Goal: Information Seeking & Learning: Learn about a topic

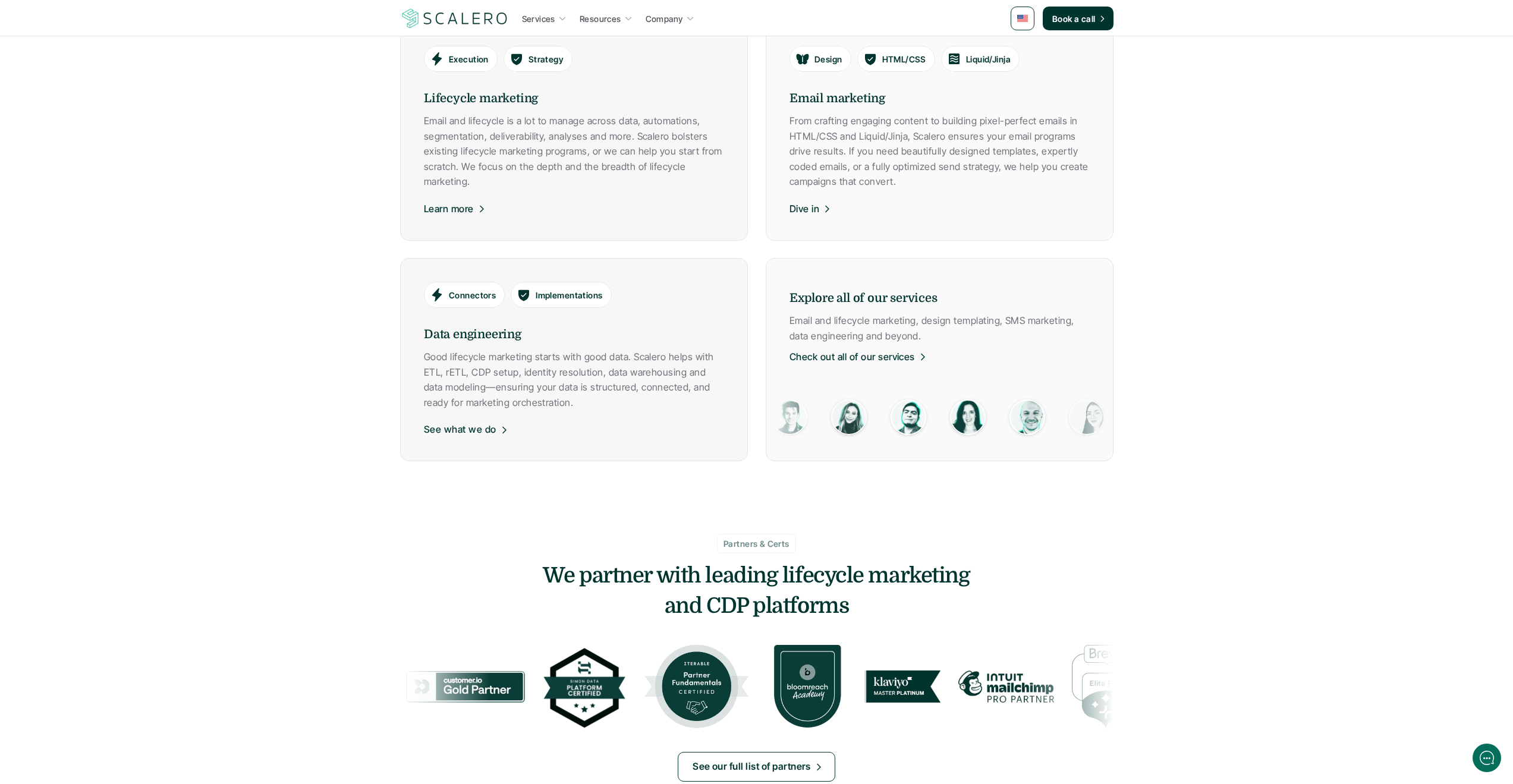
scroll to position [773, 0]
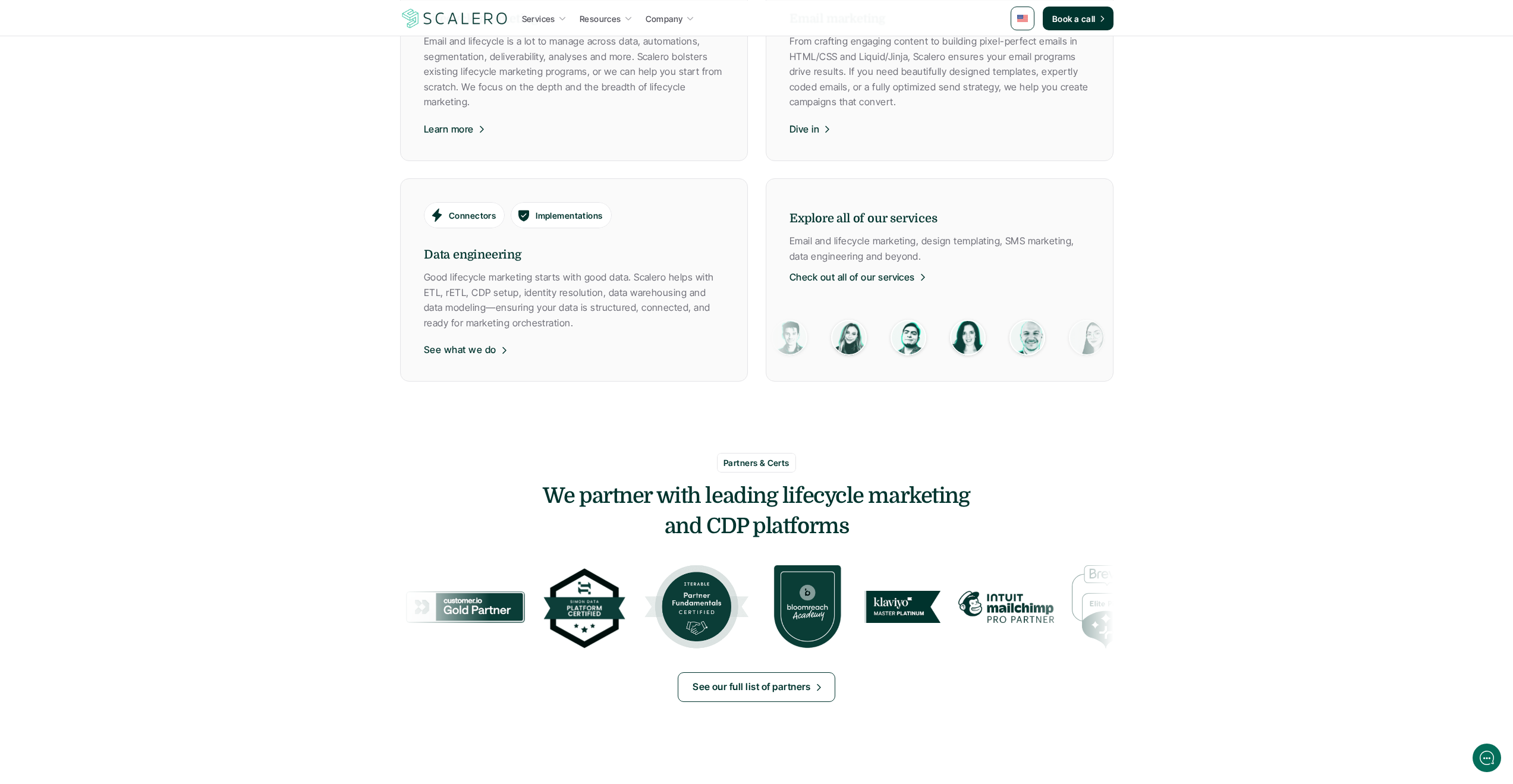
drag, startPoint x: 725, startPoint y: 490, endPoint x: 774, endPoint y: 516, distance: 55.5
click at [774, 516] on h3 "We partner with leading lifecycle marketing and CDP platforms" at bounding box center [756, 512] width 713 height 60
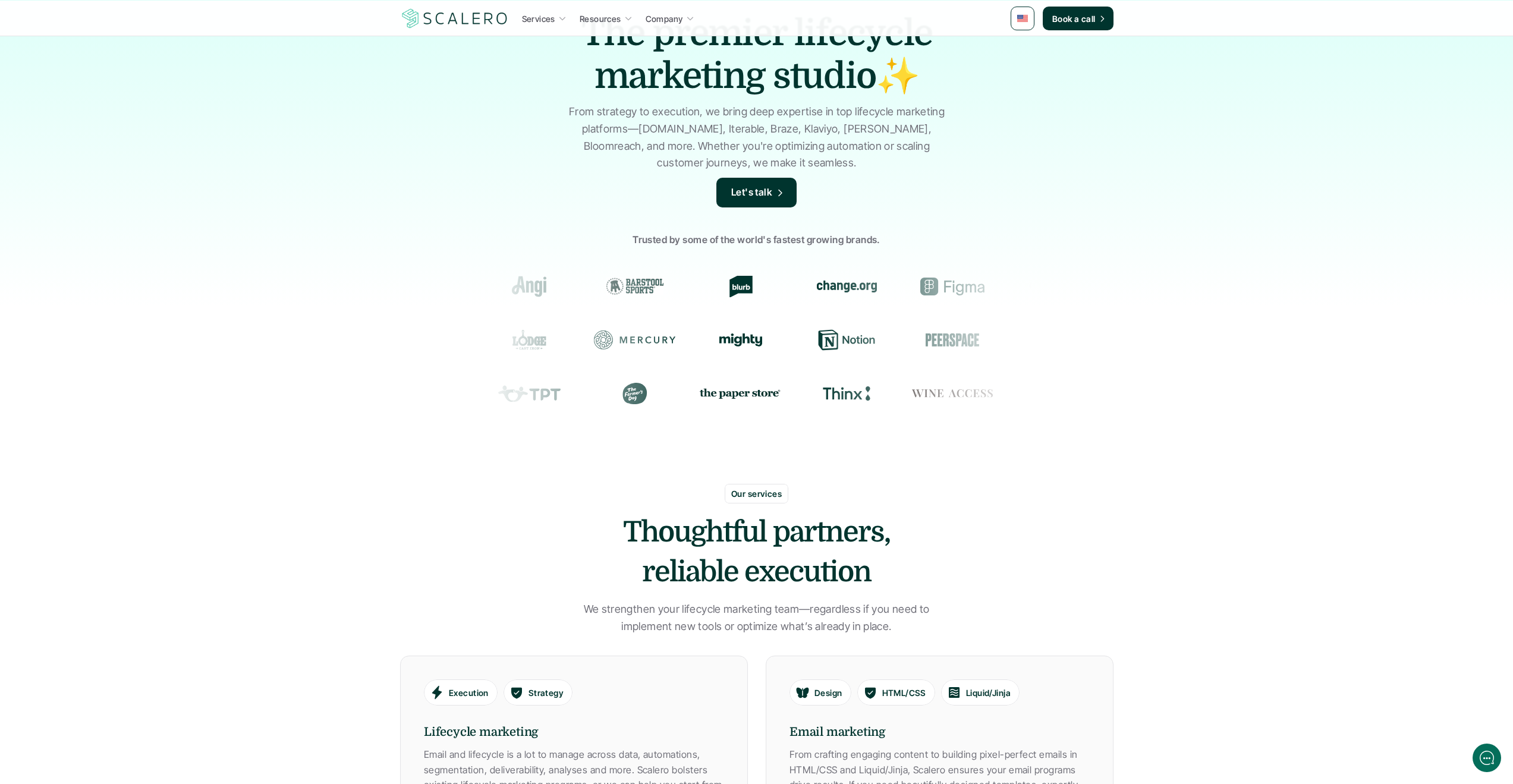
scroll to position [0, 0]
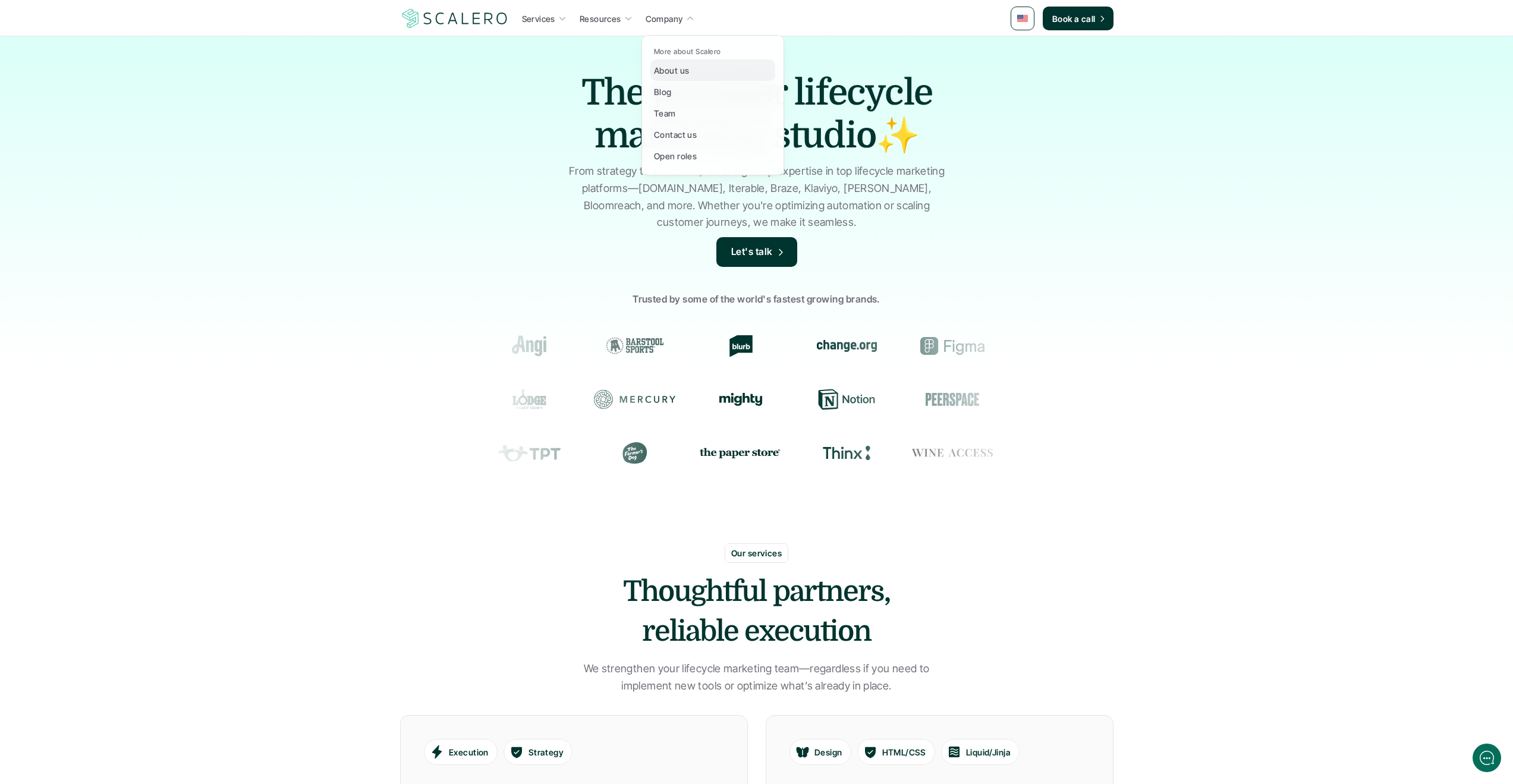
click at [672, 68] on p "About us" at bounding box center [672, 70] width 35 height 13
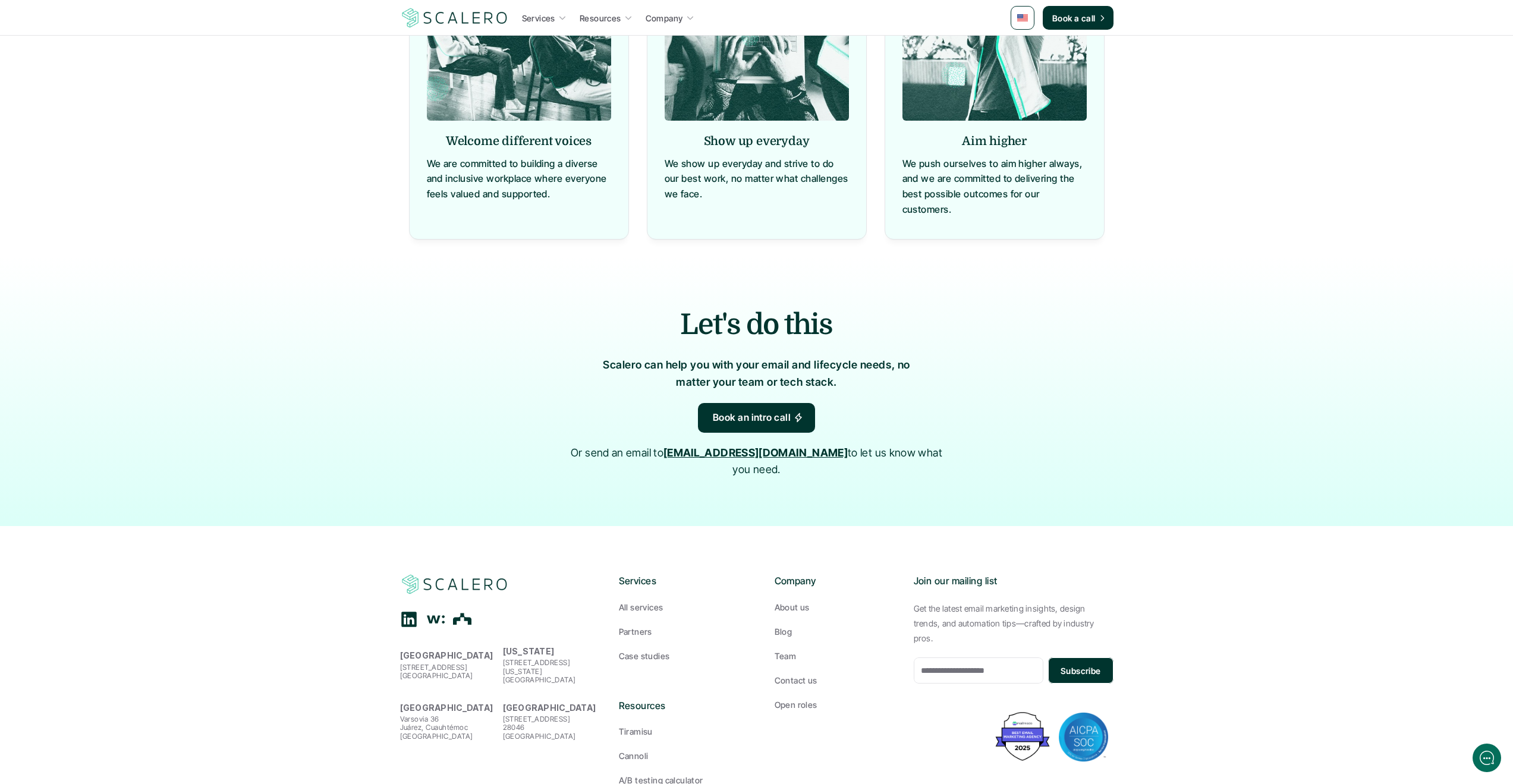
scroll to position [1010, 0]
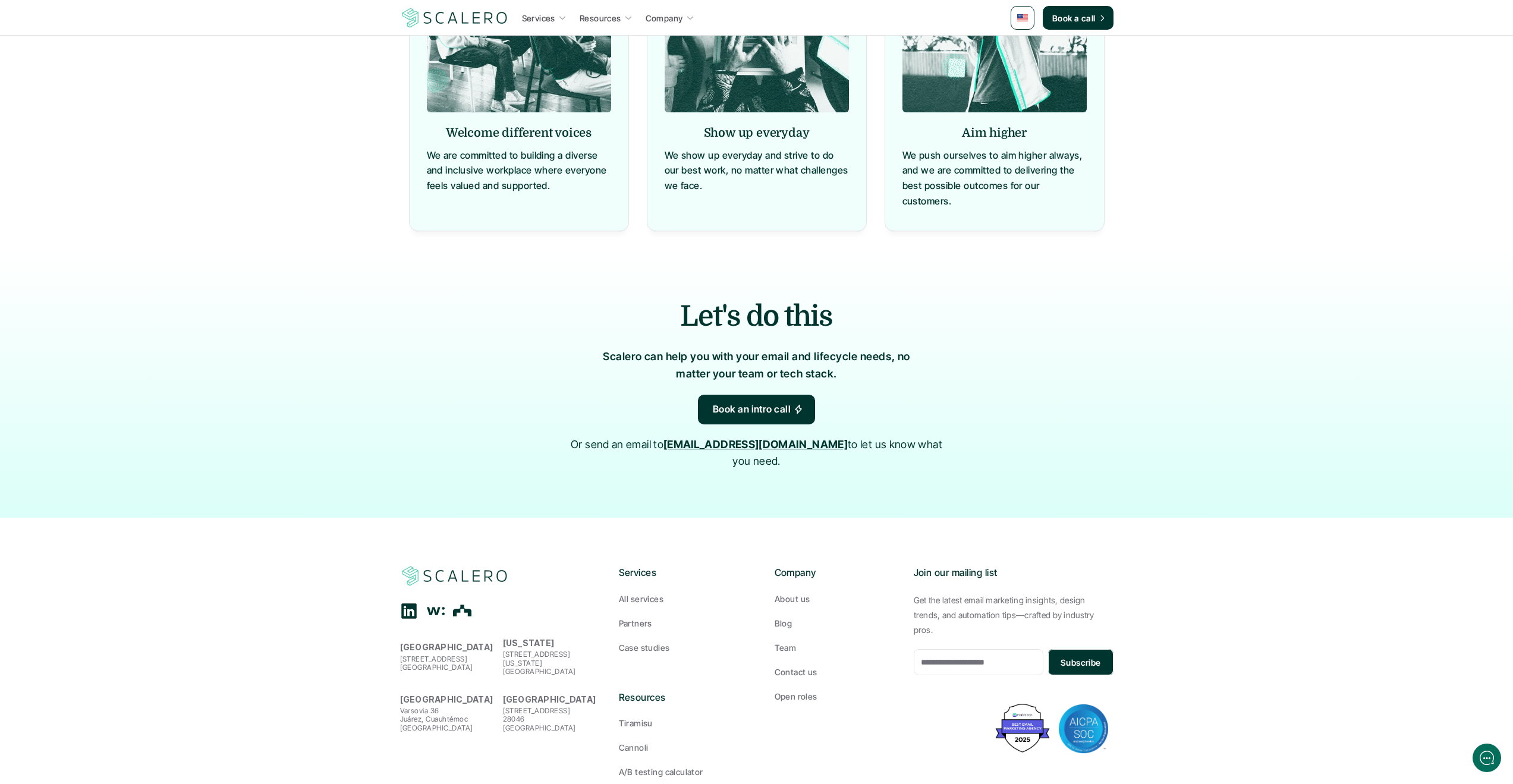
click at [787, 592] on p "About us" at bounding box center [792, 598] width 35 height 13
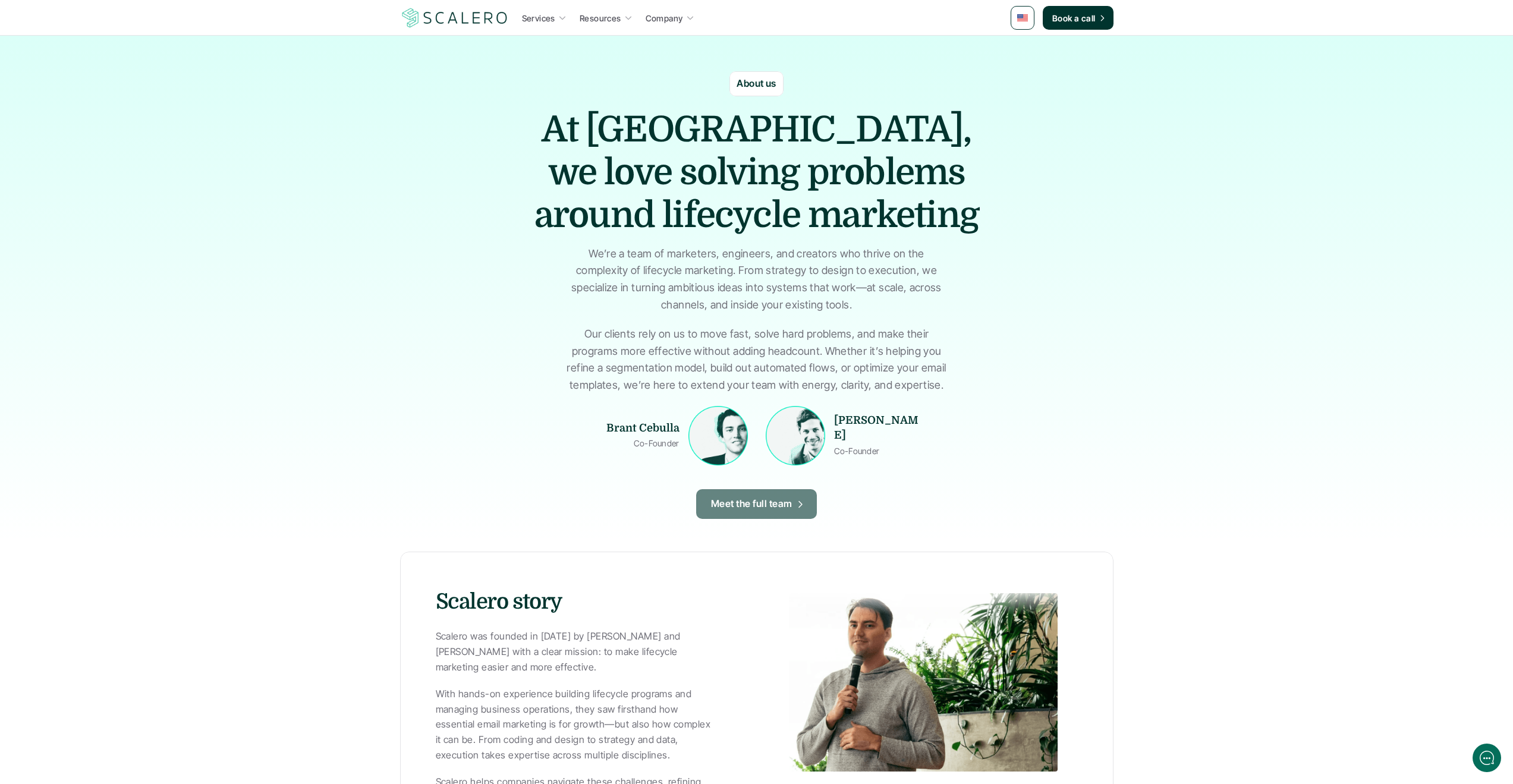
click at [746, 509] on p "Meet the full team" at bounding box center [752, 504] width 81 height 15
click at [739, 502] on p "Meet the full team" at bounding box center [752, 504] width 81 height 15
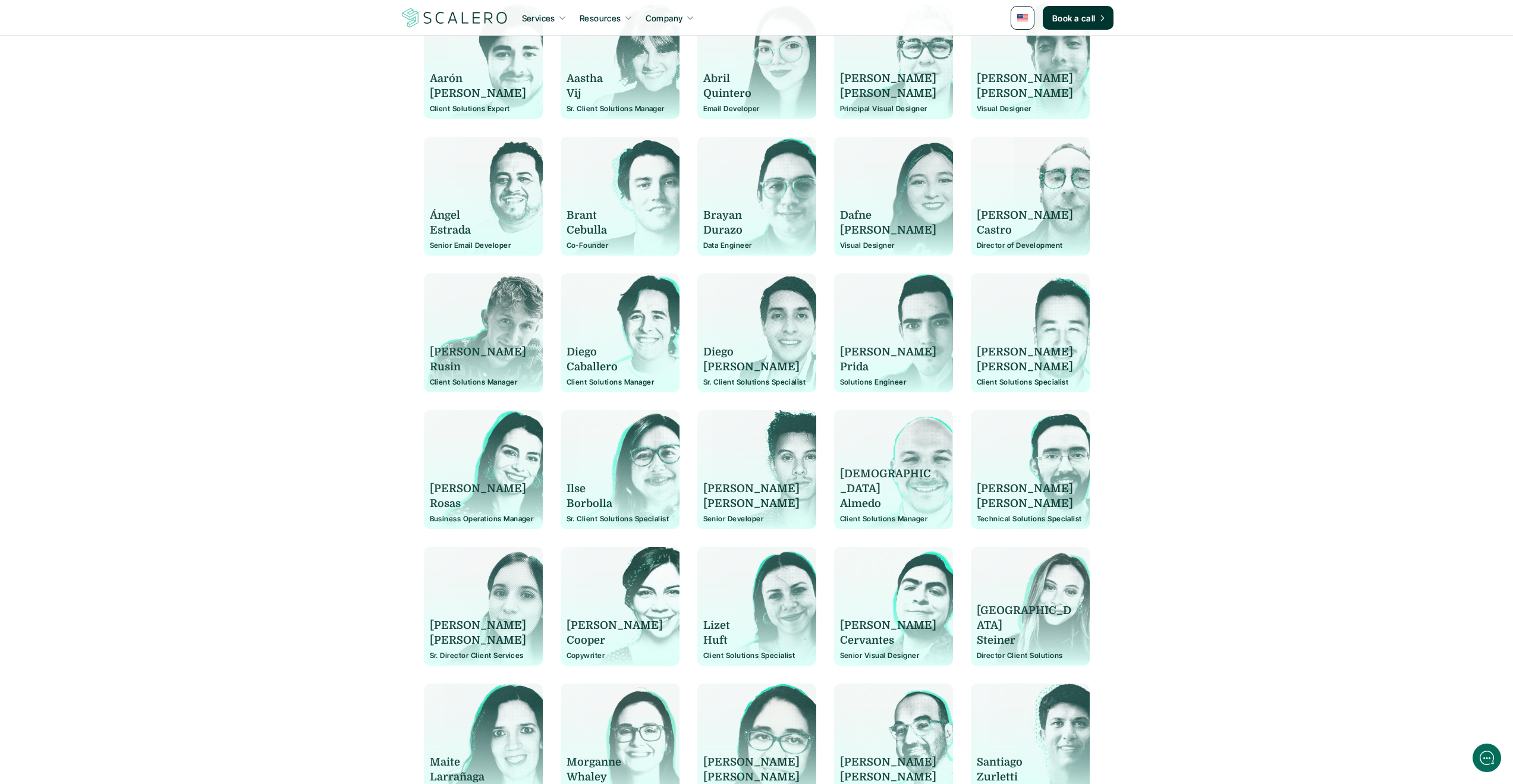
scroll to position [134, 0]
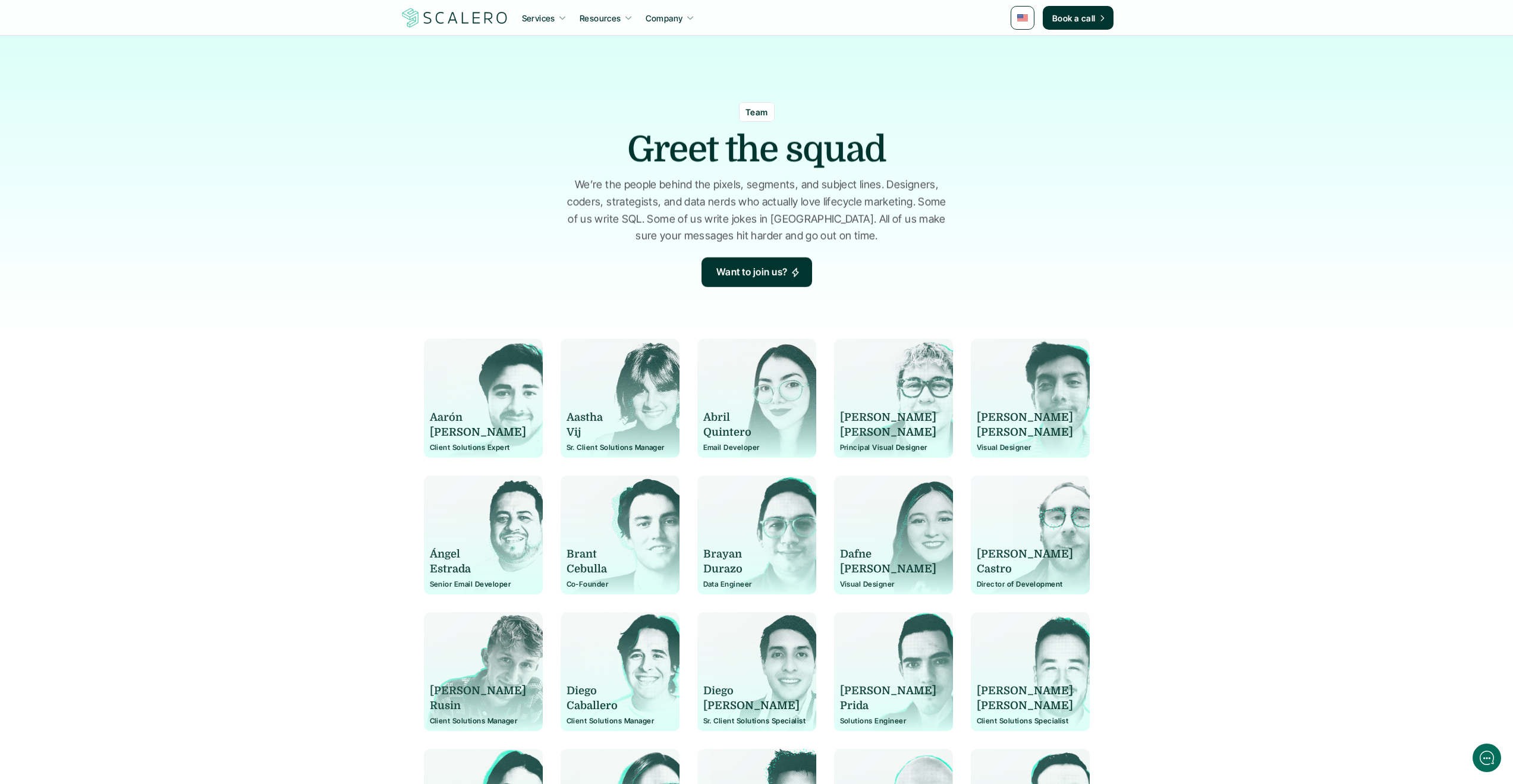
click at [486, 409] on div "[PERSON_NAME] Client Solutions Expert" at bounding box center [483, 405] width 107 height 95
drag, startPoint x: 454, startPoint y: 430, endPoint x: 480, endPoint y: 444, distance: 29.5
click at [480, 444] on div "[PERSON_NAME] Client Solutions Expert" at bounding box center [483, 405] width 107 height 95
drag, startPoint x: 670, startPoint y: 196, endPoint x: 865, endPoint y: 223, distance: 196.9
click at [865, 223] on p "We’re the people behind the pixels, segments, and subject lines. Designers, cod…" at bounding box center [756, 210] width 386 height 69
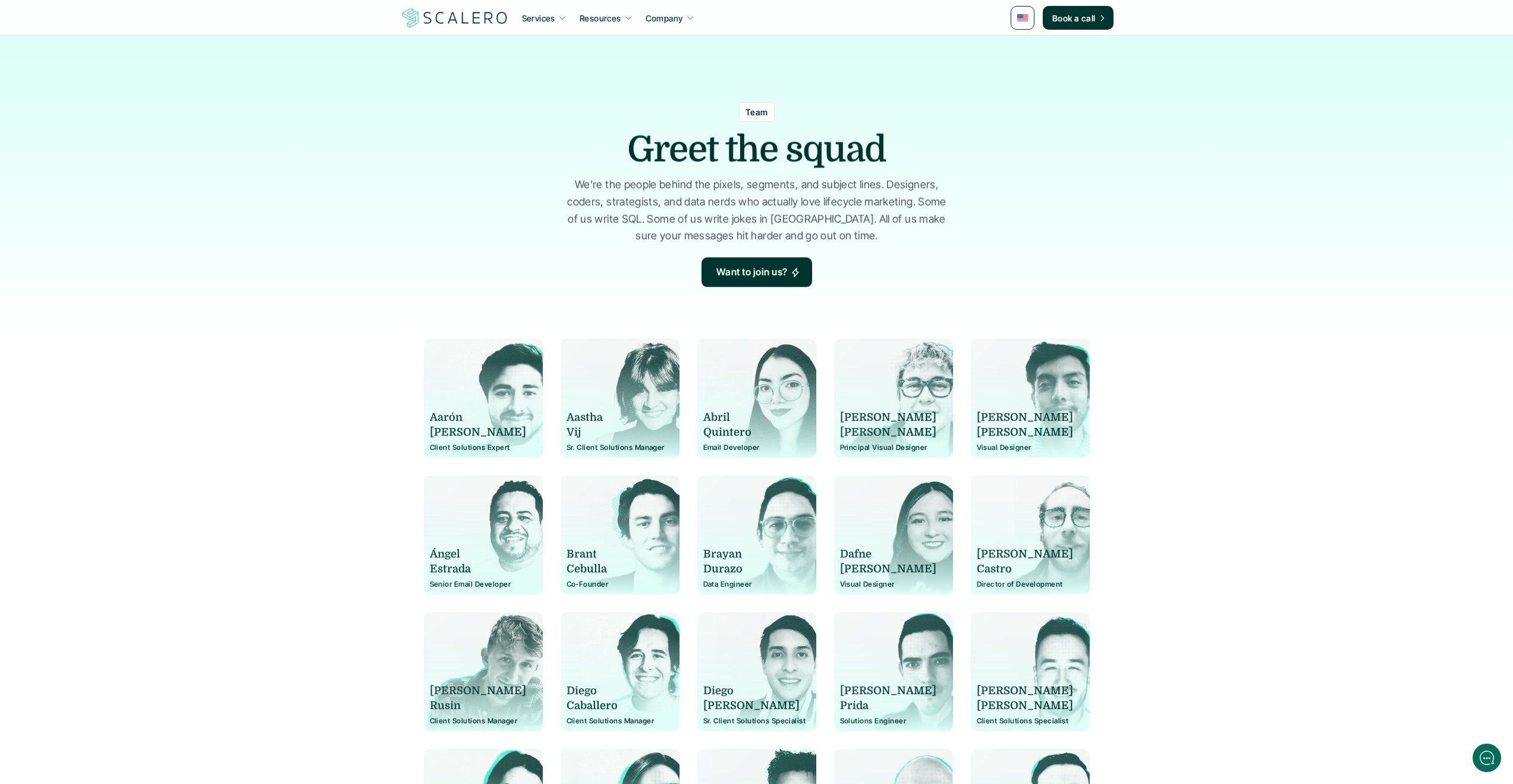
click at [866, 223] on p "We’re the people behind the pixels, segments, and subject lines. Designers, cod…" at bounding box center [756, 210] width 386 height 69
click at [694, 189] on p "We’re the people behind the pixels, segments, and subject lines. Designers, cod…" at bounding box center [756, 210] width 386 height 69
click at [680, 200] on p "We’re the people behind the pixels, segments, and subject lines. Designers, cod…" at bounding box center [756, 210] width 386 height 69
click at [1020, 19] on img at bounding box center [1022, 17] width 11 height 7
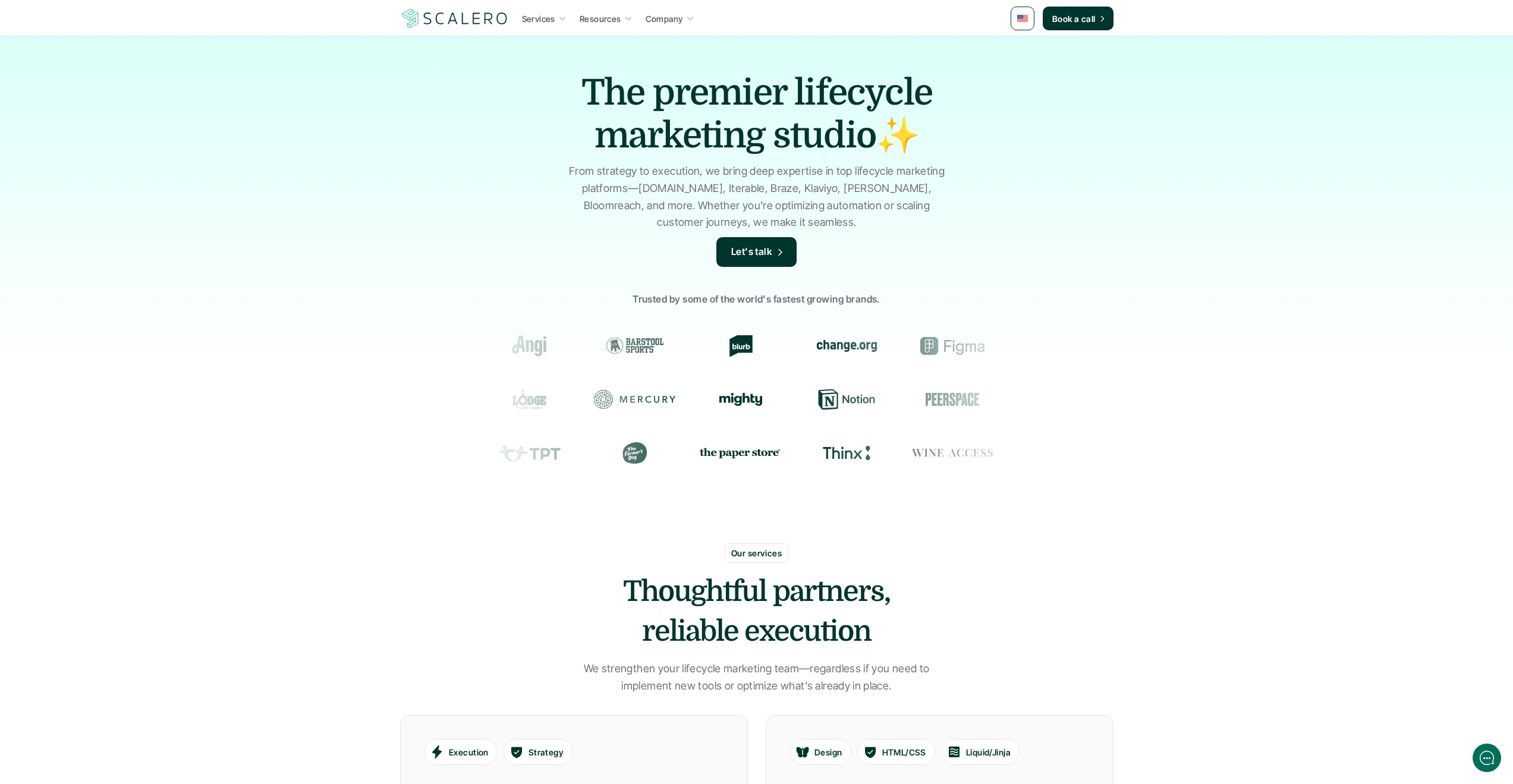
click at [1030, 12] on link at bounding box center [1022, 18] width 24 height 24
click at [1024, 72] on img at bounding box center [1023, 72] width 10 height 7
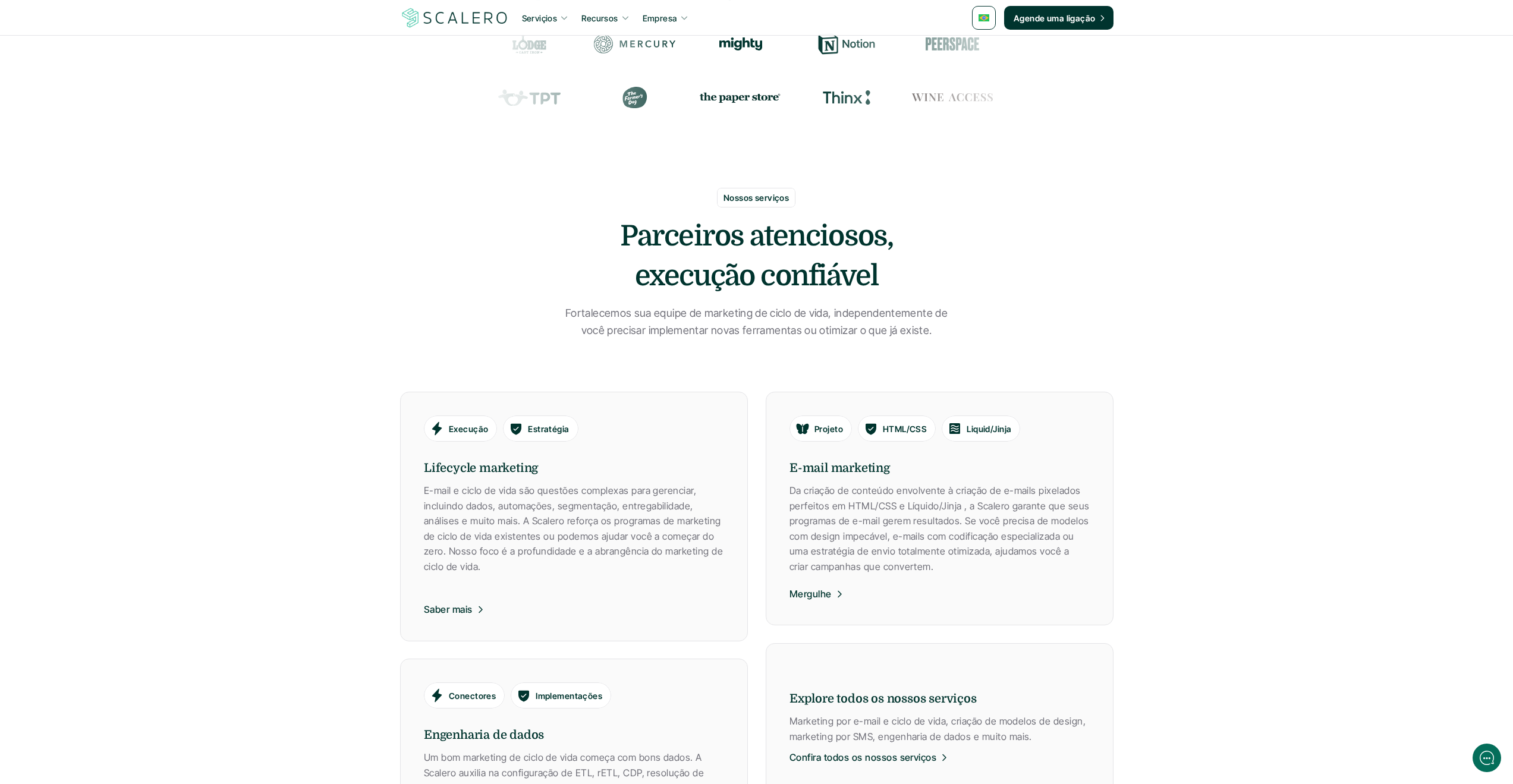
scroll to position [535, 0]
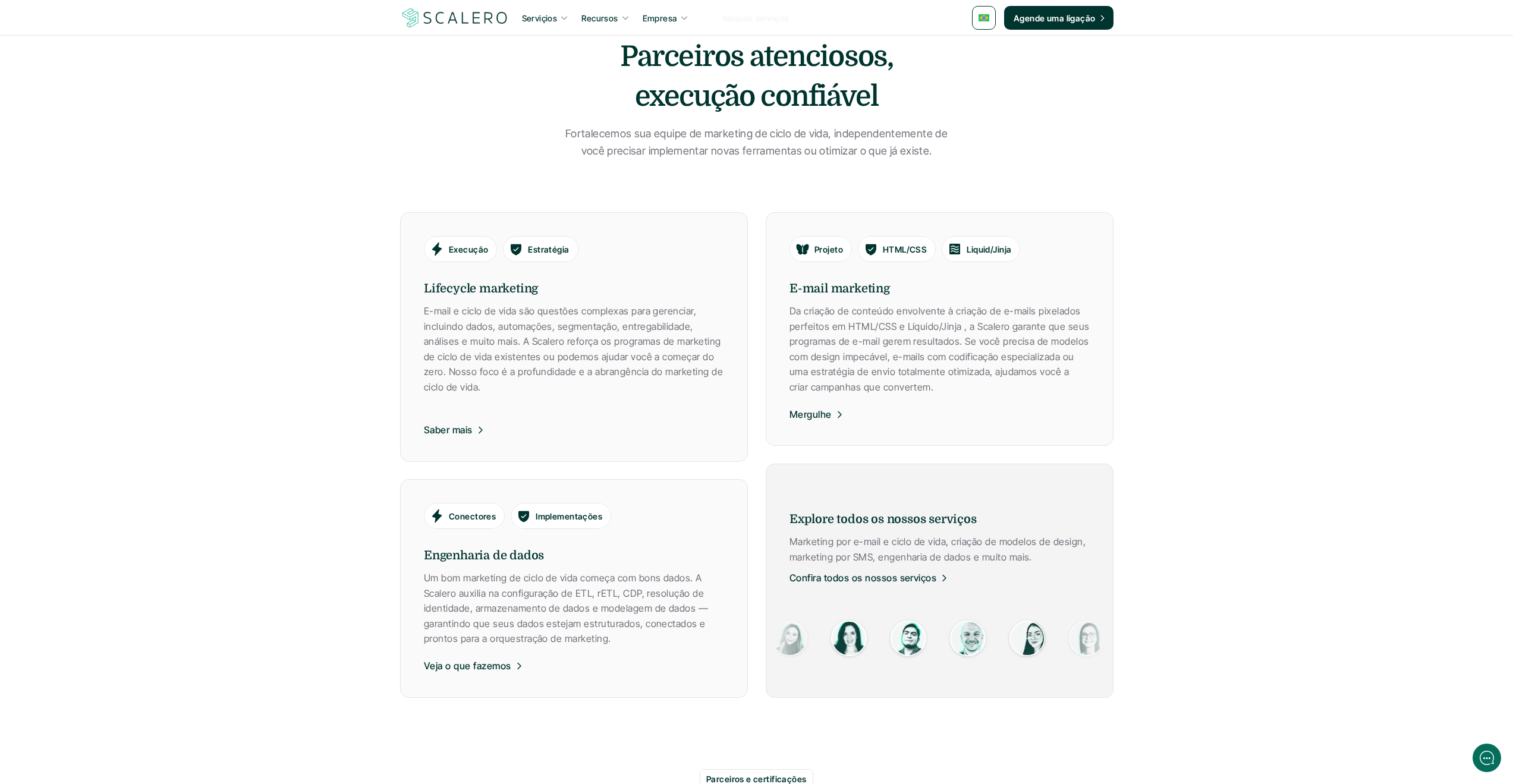
click at [879, 582] on p "Confira todos os nossos serviços" at bounding box center [863, 579] width 147 height 15
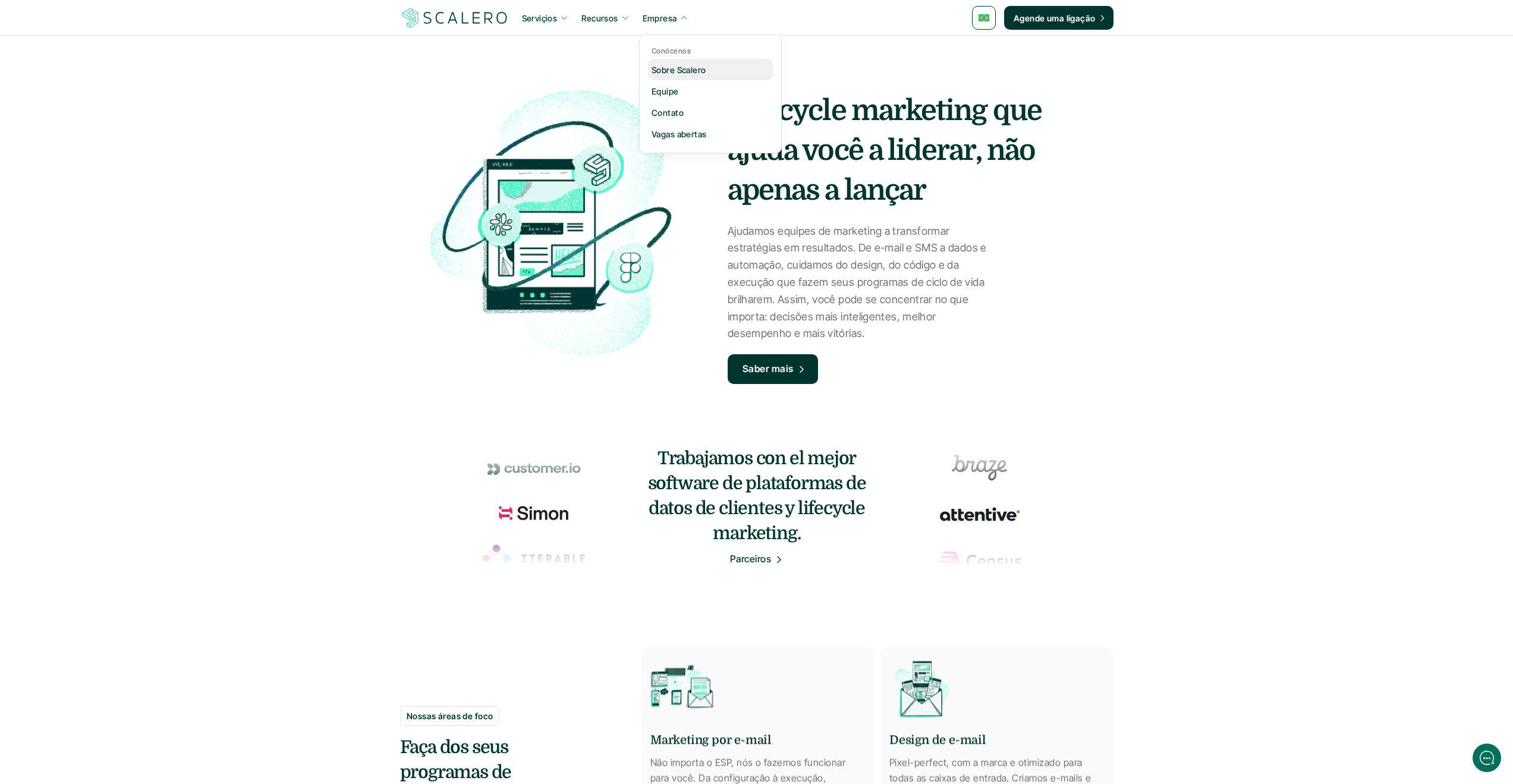
click at [691, 72] on p "Sobre Scalero" at bounding box center [679, 70] width 54 height 13
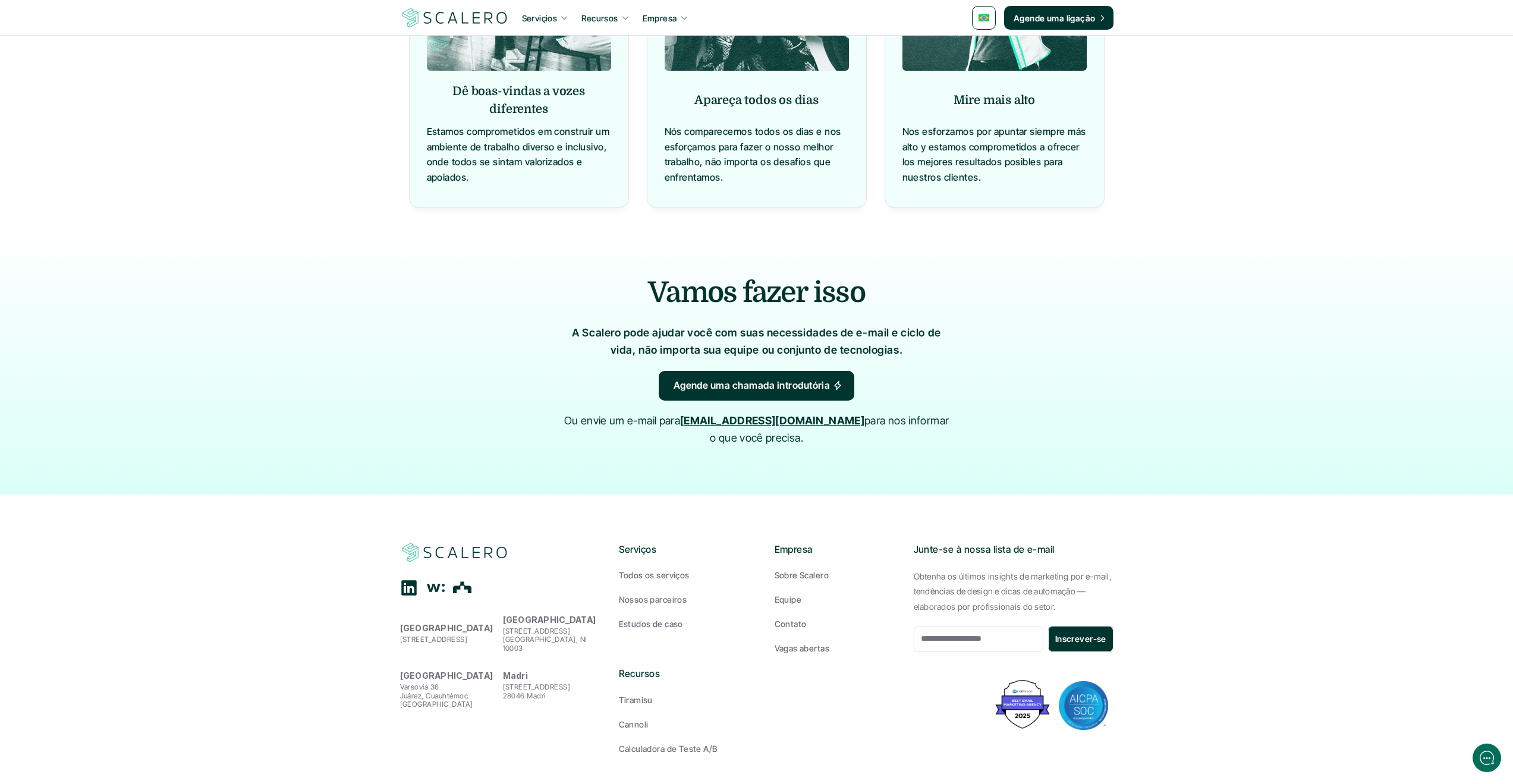
scroll to position [1109, 0]
click at [642, 617] on p "Estudos de caso" at bounding box center [651, 622] width 64 height 13
